Goal: Navigation & Orientation: Understand site structure

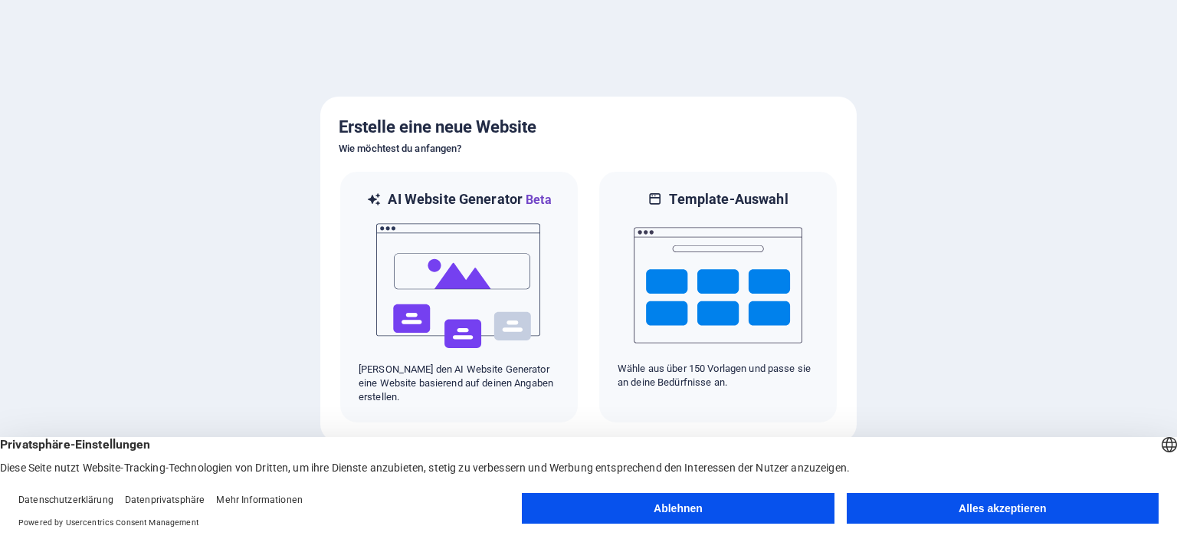
click at [968, 516] on button "Alles akzeptieren" at bounding box center [1003, 508] width 312 height 31
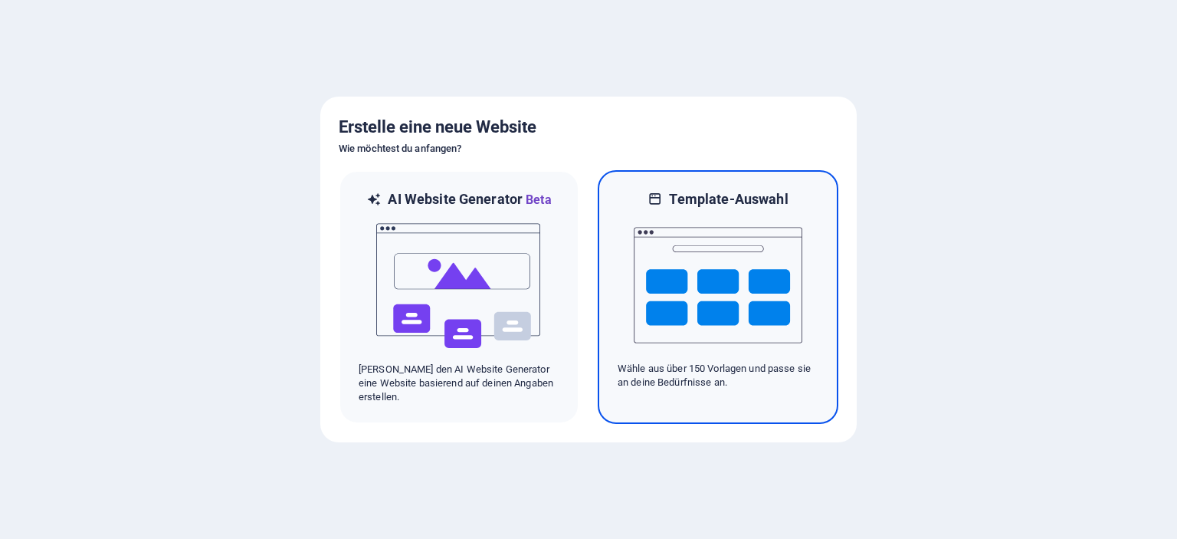
click at [741, 299] on img at bounding box center [718, 284] width 169 height 153
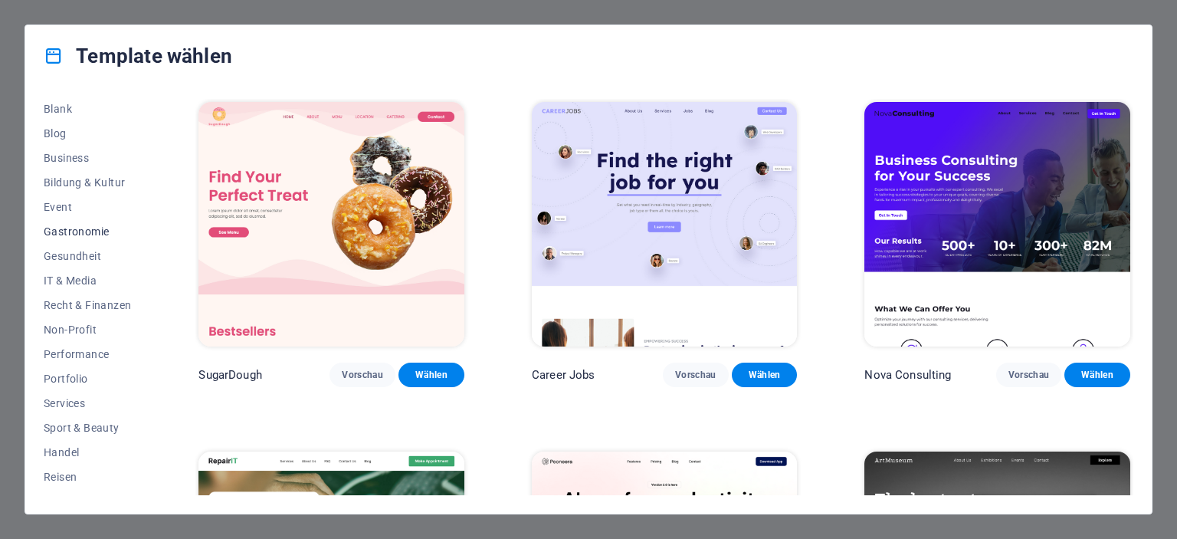
scroll to position [216, 0]
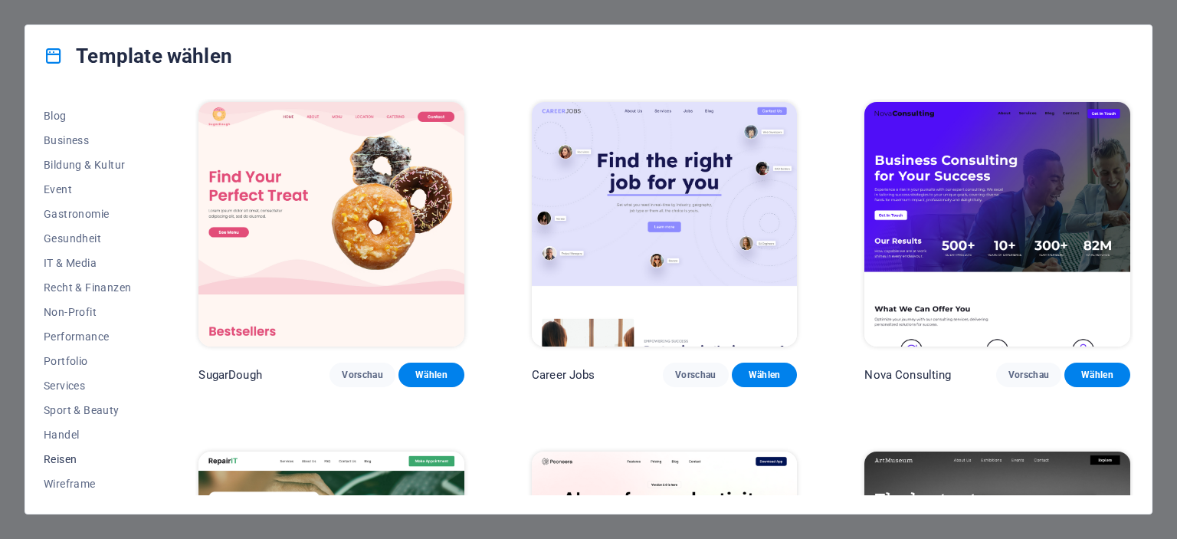
click at [66, 459] on span "Reisen" at bounding box center [87, 459] width 87 height 12
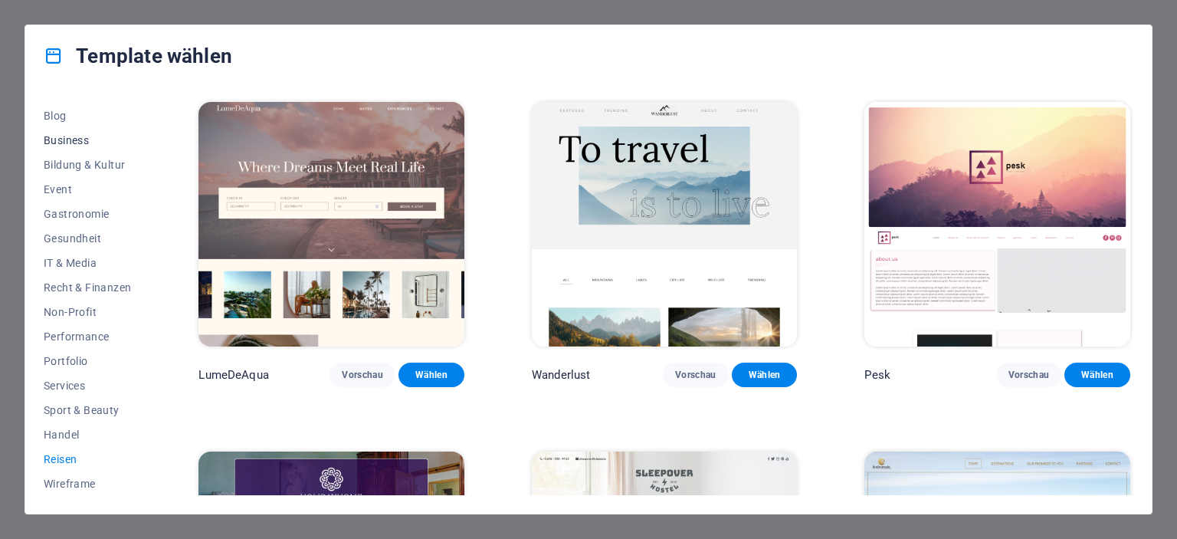
click at [63, 137] on span "Business" at bounding box center [87, 140] width 87 height 12
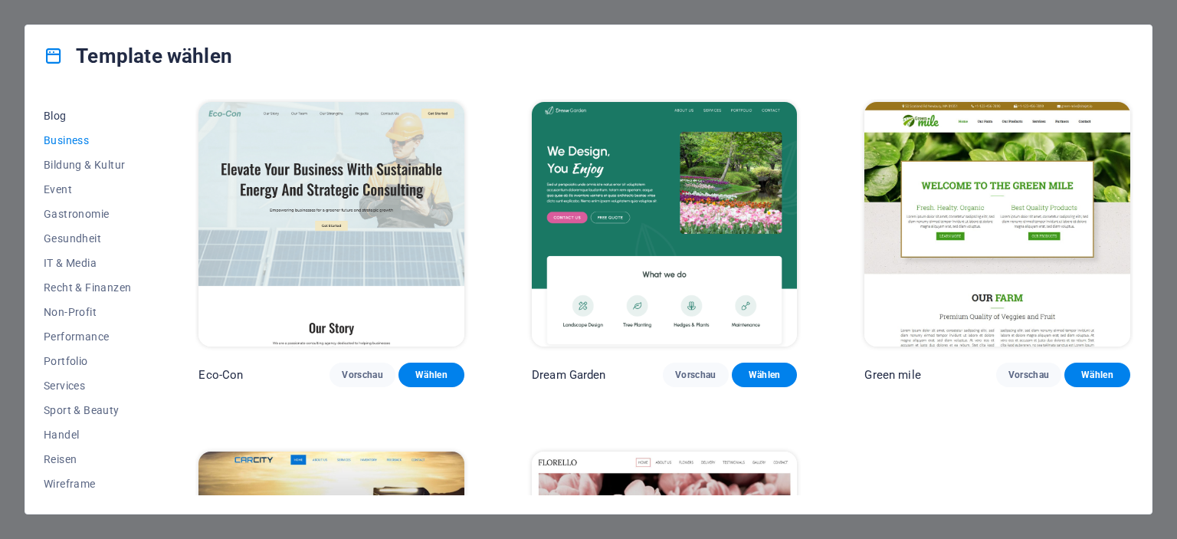
click at [55, 115] on span "Blog" at bounding box center [87, 116] width 87 height 12
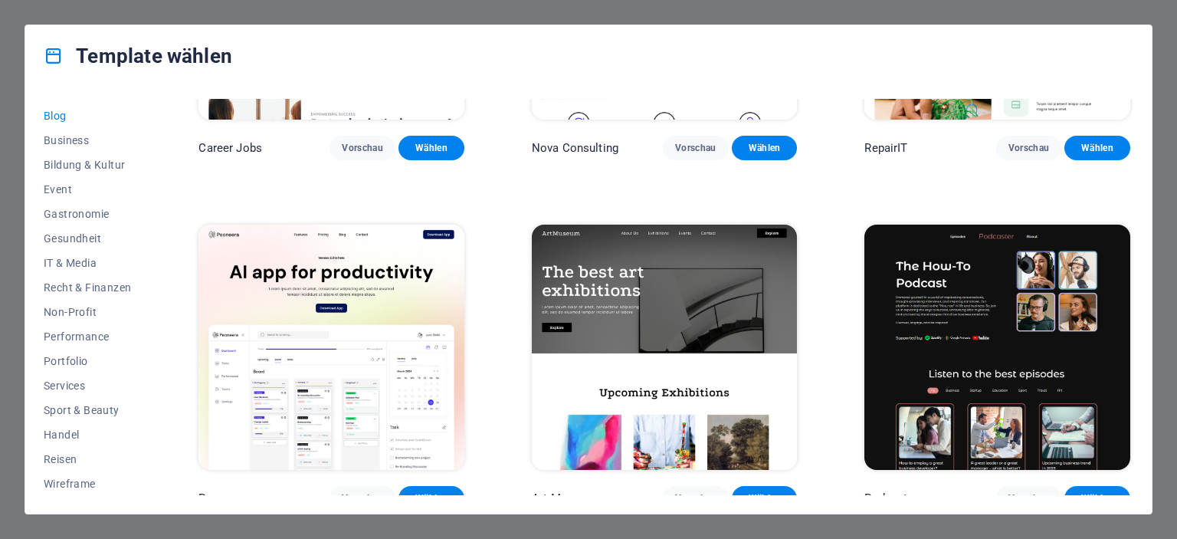
scroll to position [230, 0]
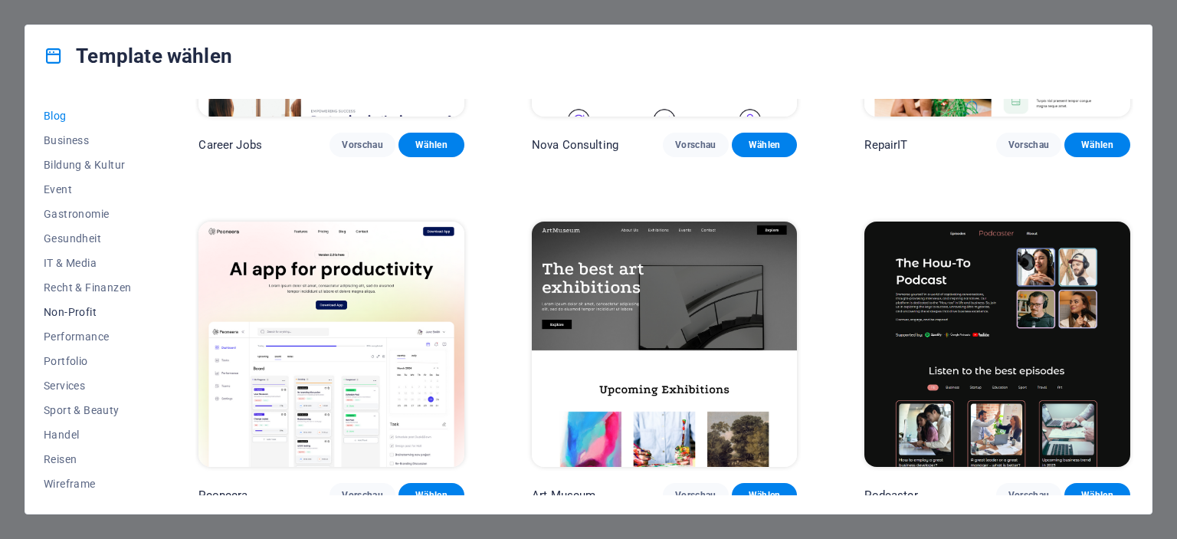
click at [86, 309] on span "Non-Profit" at bounding box center [87, 312] width 87 height 12
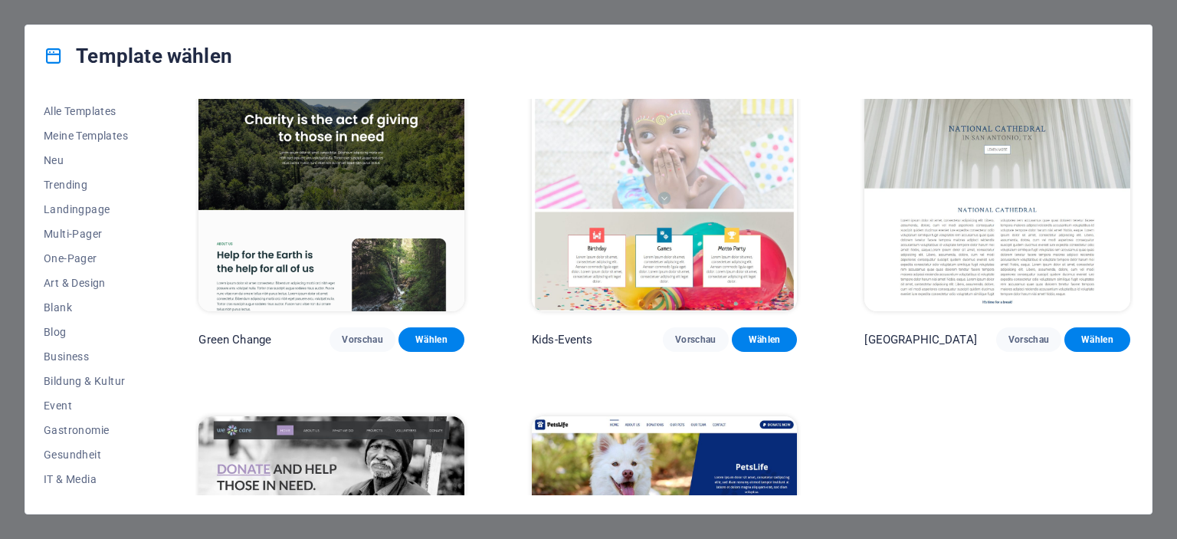
scroll to position [0, 0]
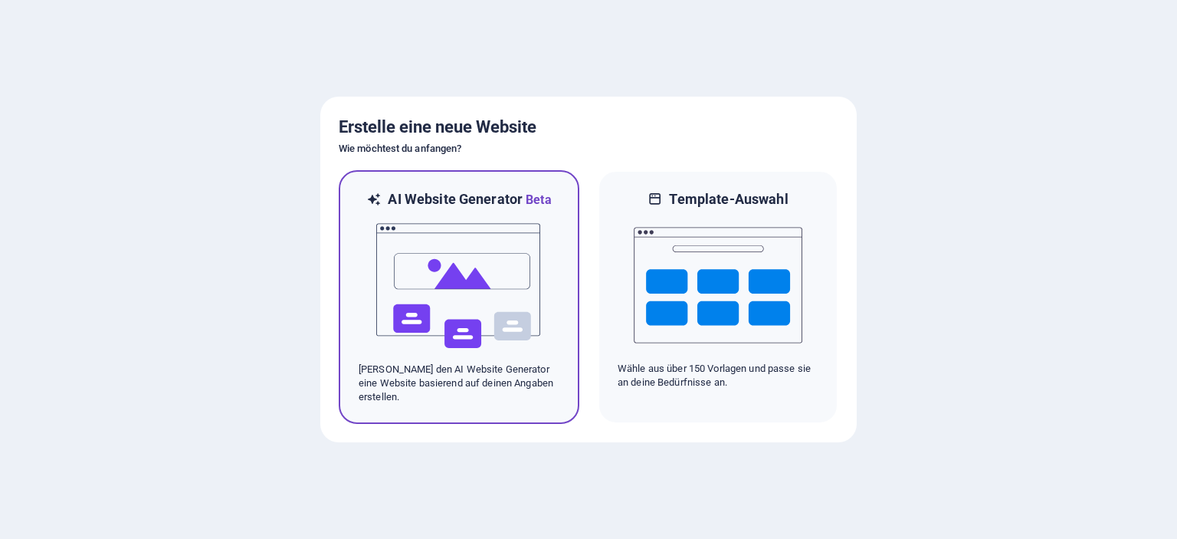
click at [461, 280] on img at bounding box center [459, 285] width 169 height 153
